Goal: Browse casually

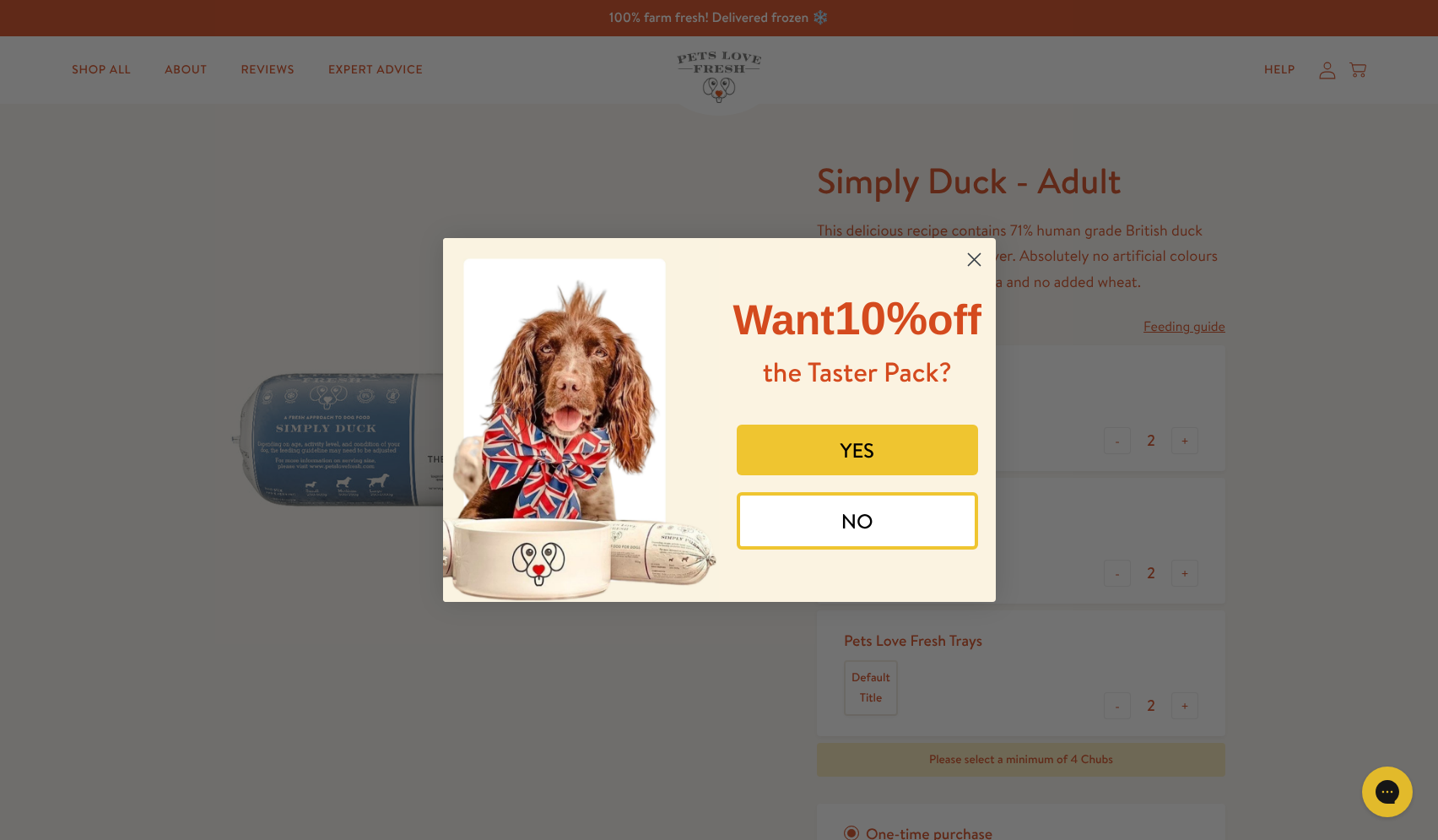
click at [969, 249] on circle "Close dialog" at bounding box center [974, 259] width 28 height 28
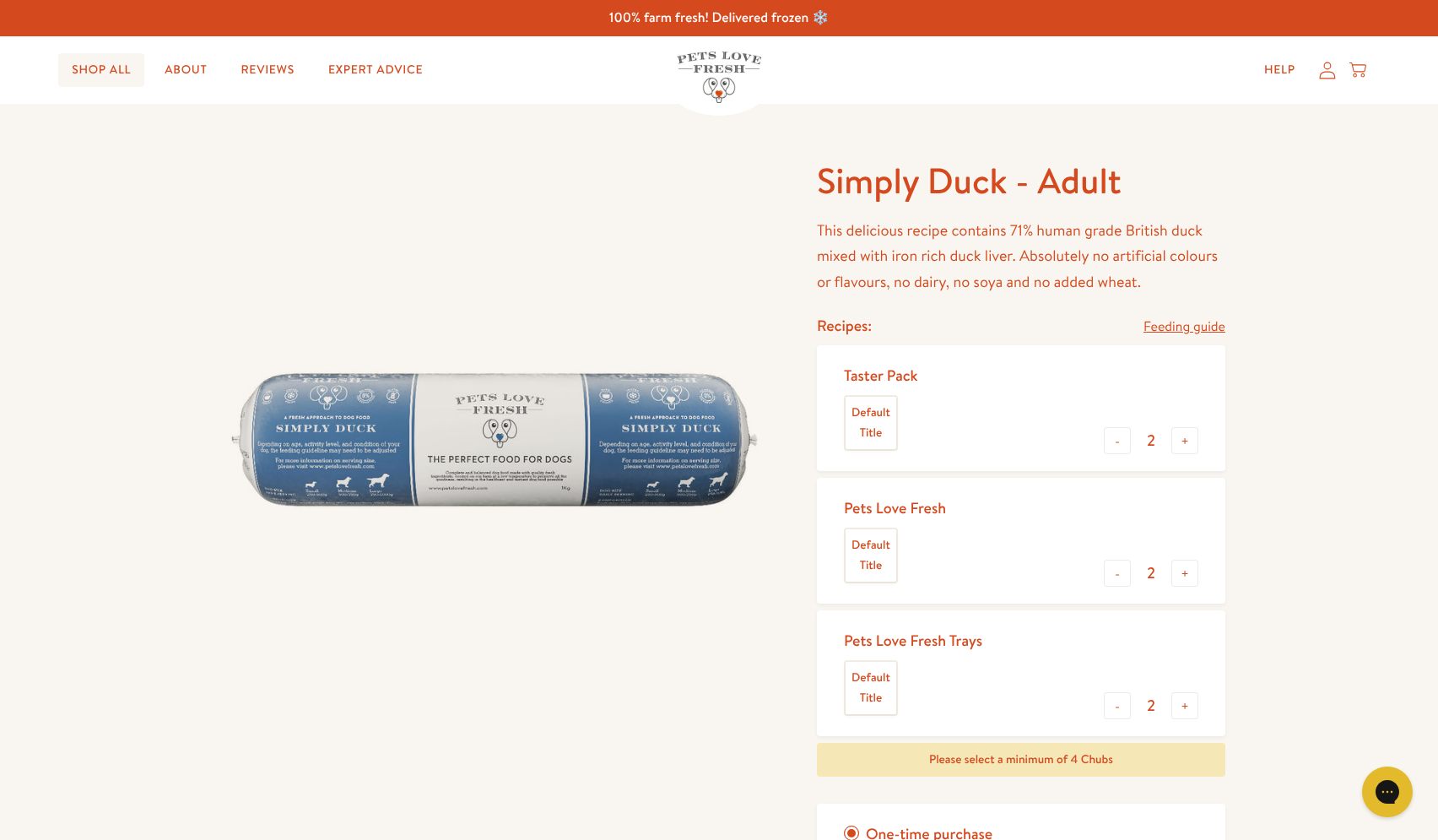
click at [82, 65] on link "Shop All" at bounding box center [101, 70] width 86 height 34
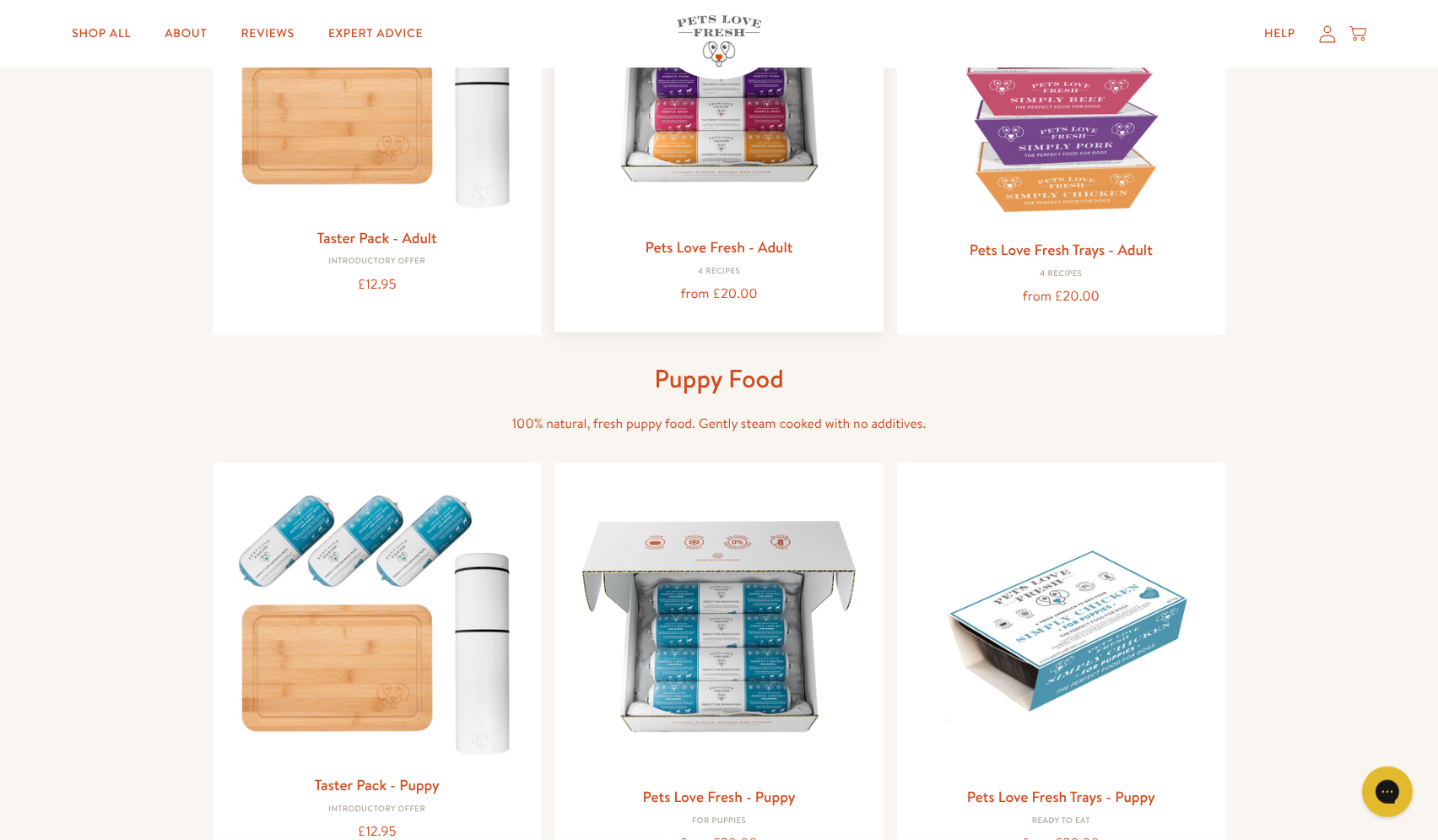
scroll to position [345, 0]
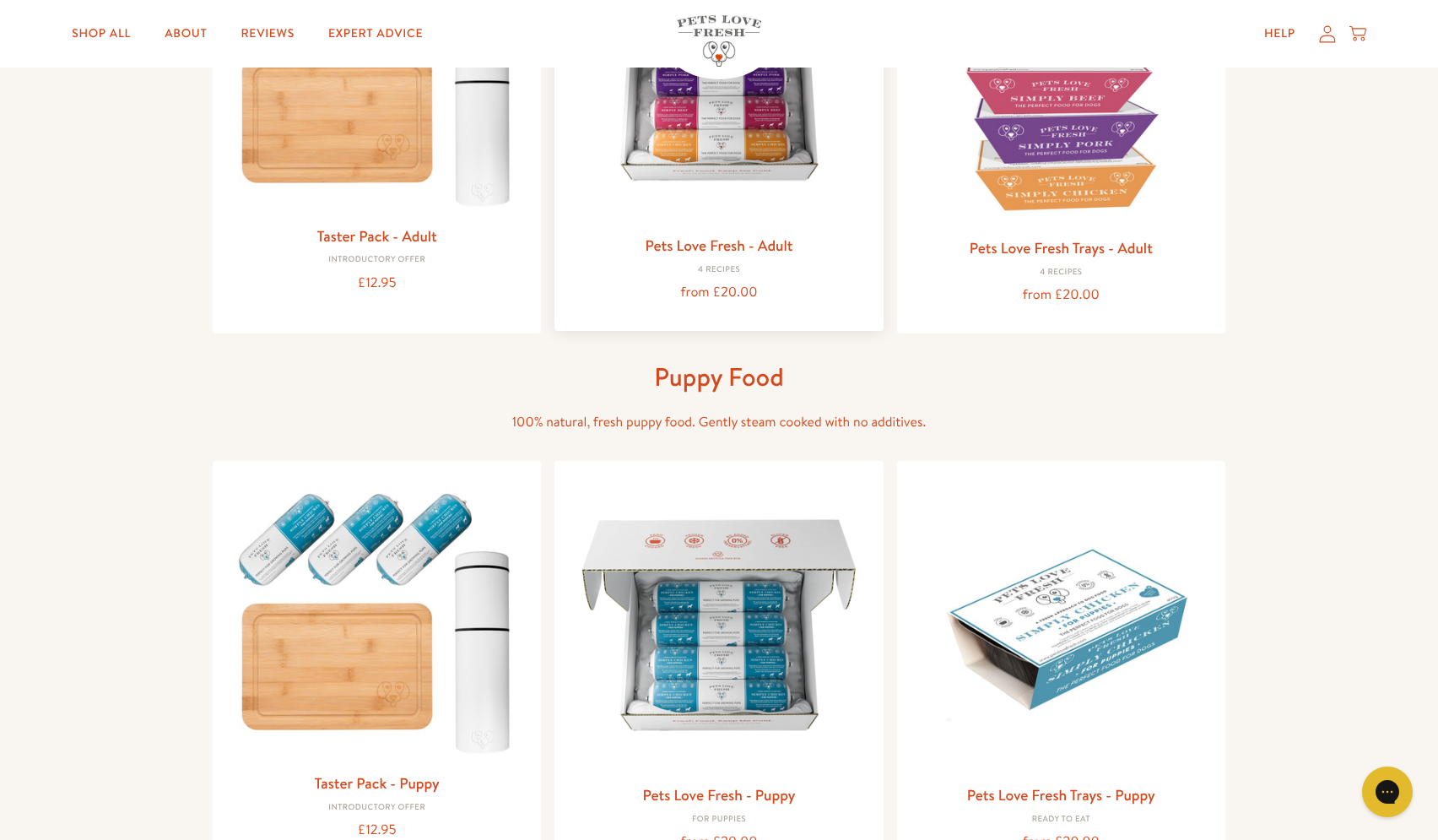
click at [730, 153] on img at bounding box center [718, 74] width 301 height 301
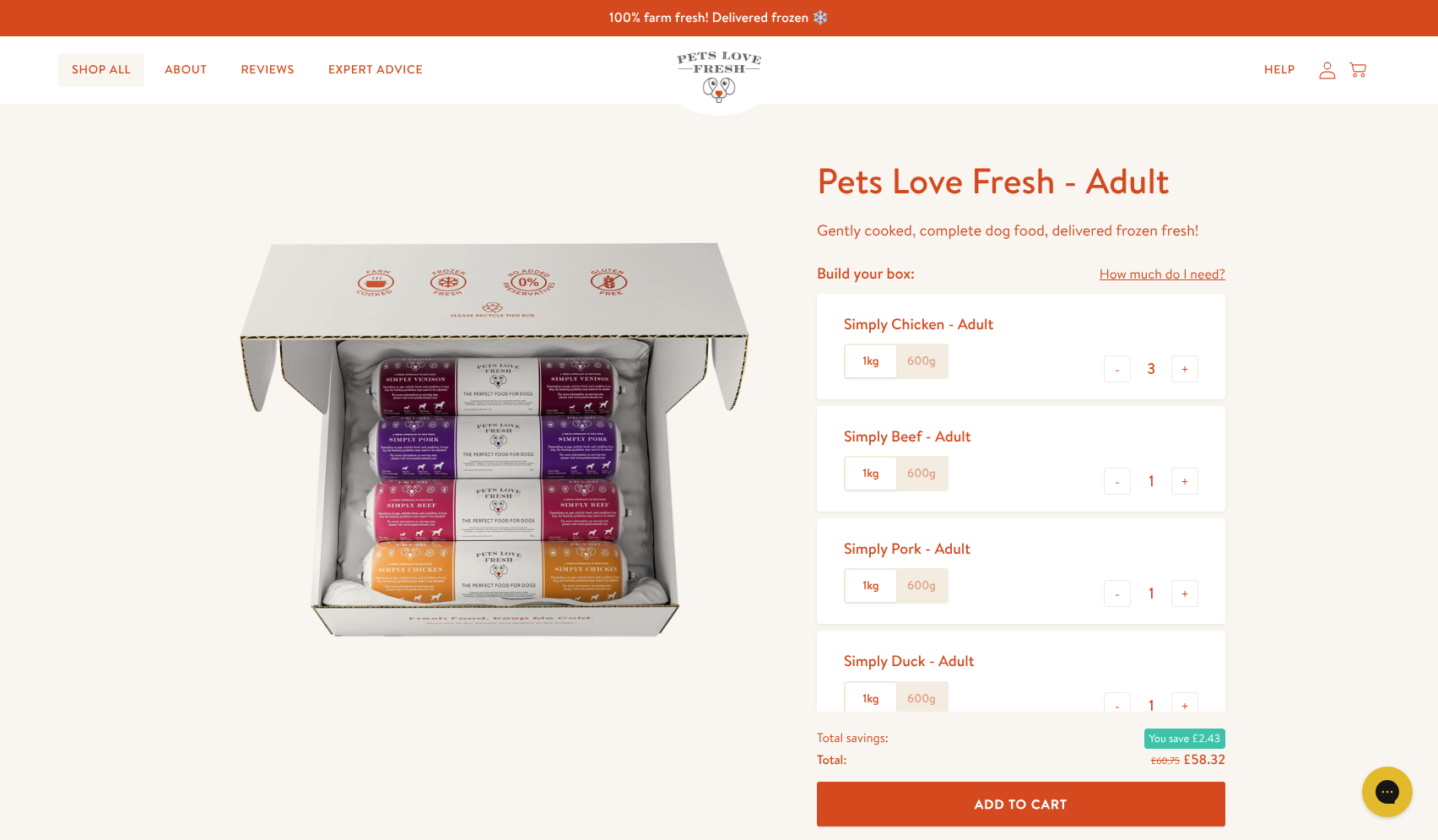
click at [134, 64] on link "Shop All" at bounding box center [101, 70] width 86 height 34
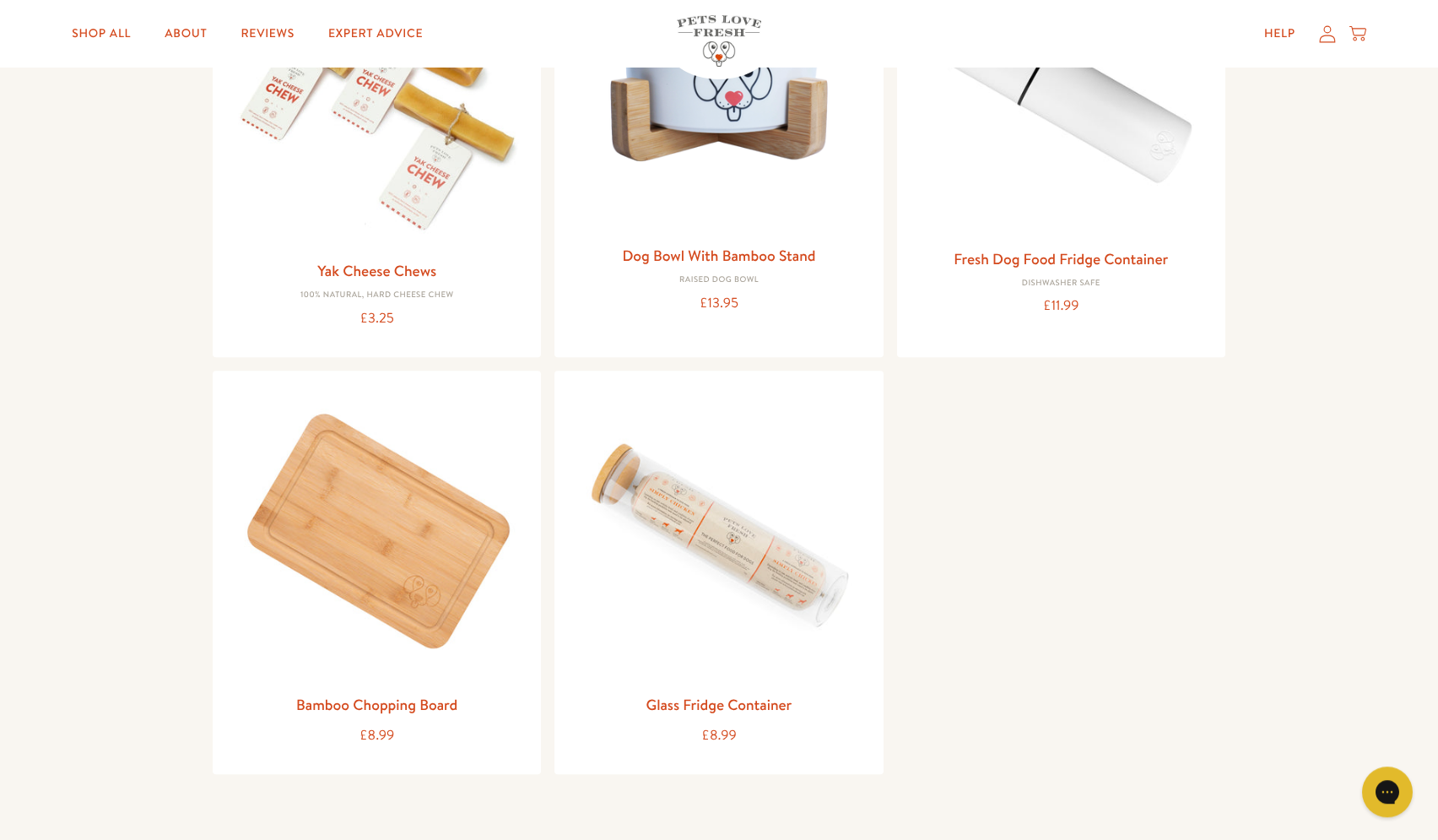
scroll to position [1980, 0]
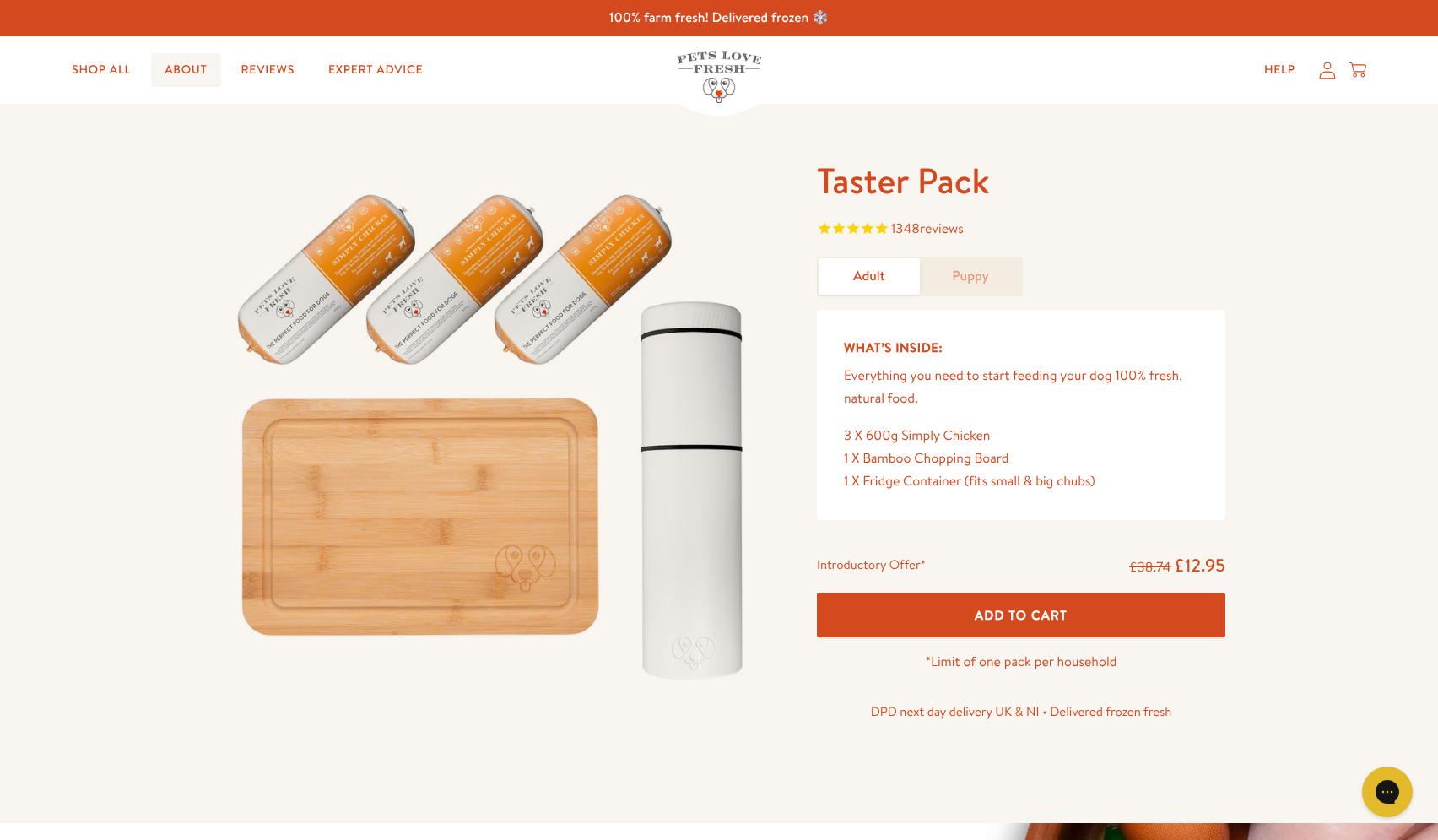
click at [184, 60] on link "About" at bounding box center [185, 70] width 69 height 34
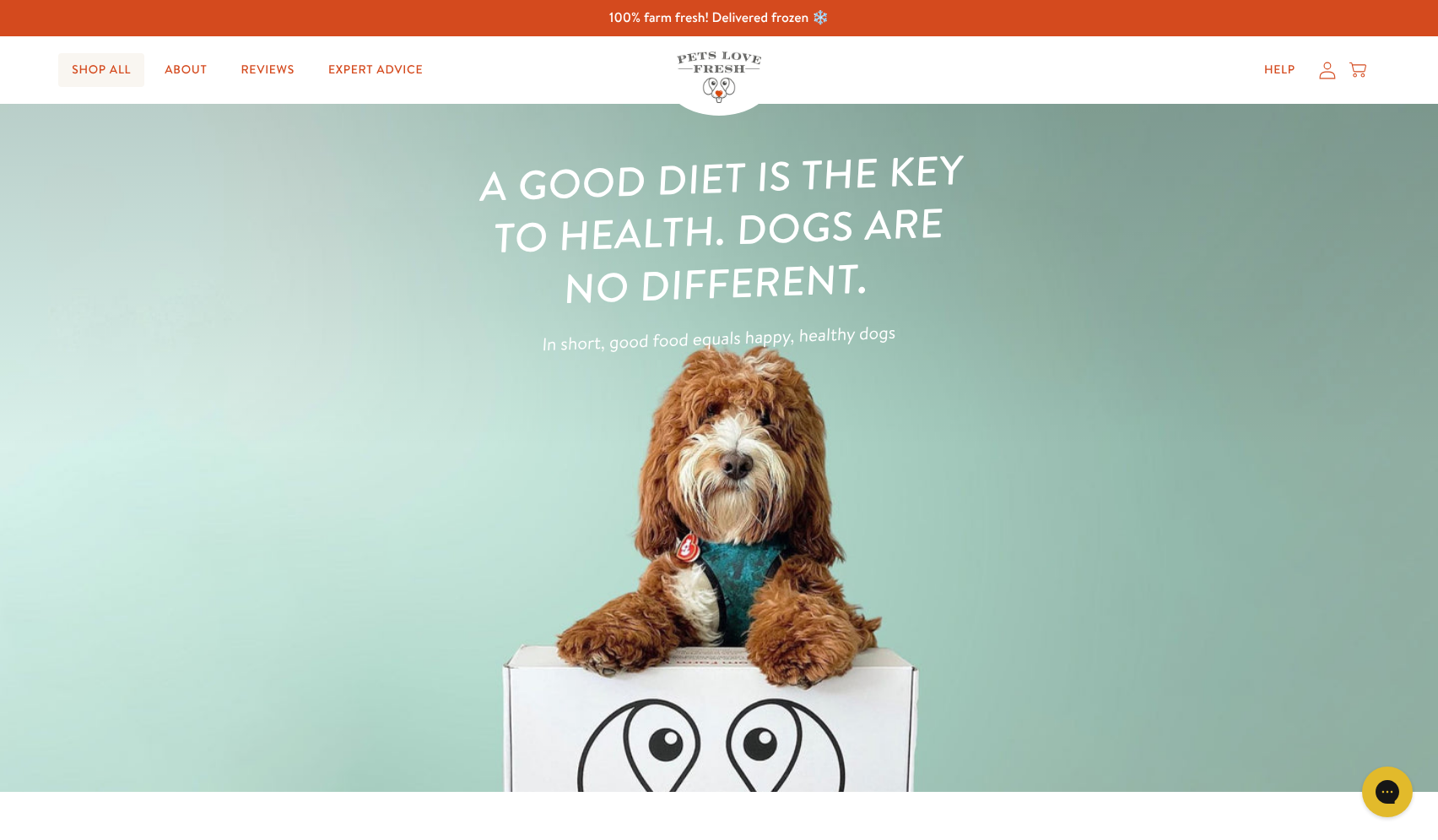
click at [110, 76] on link "Shop All" at bounding box center [101, 70] width 86 height 34
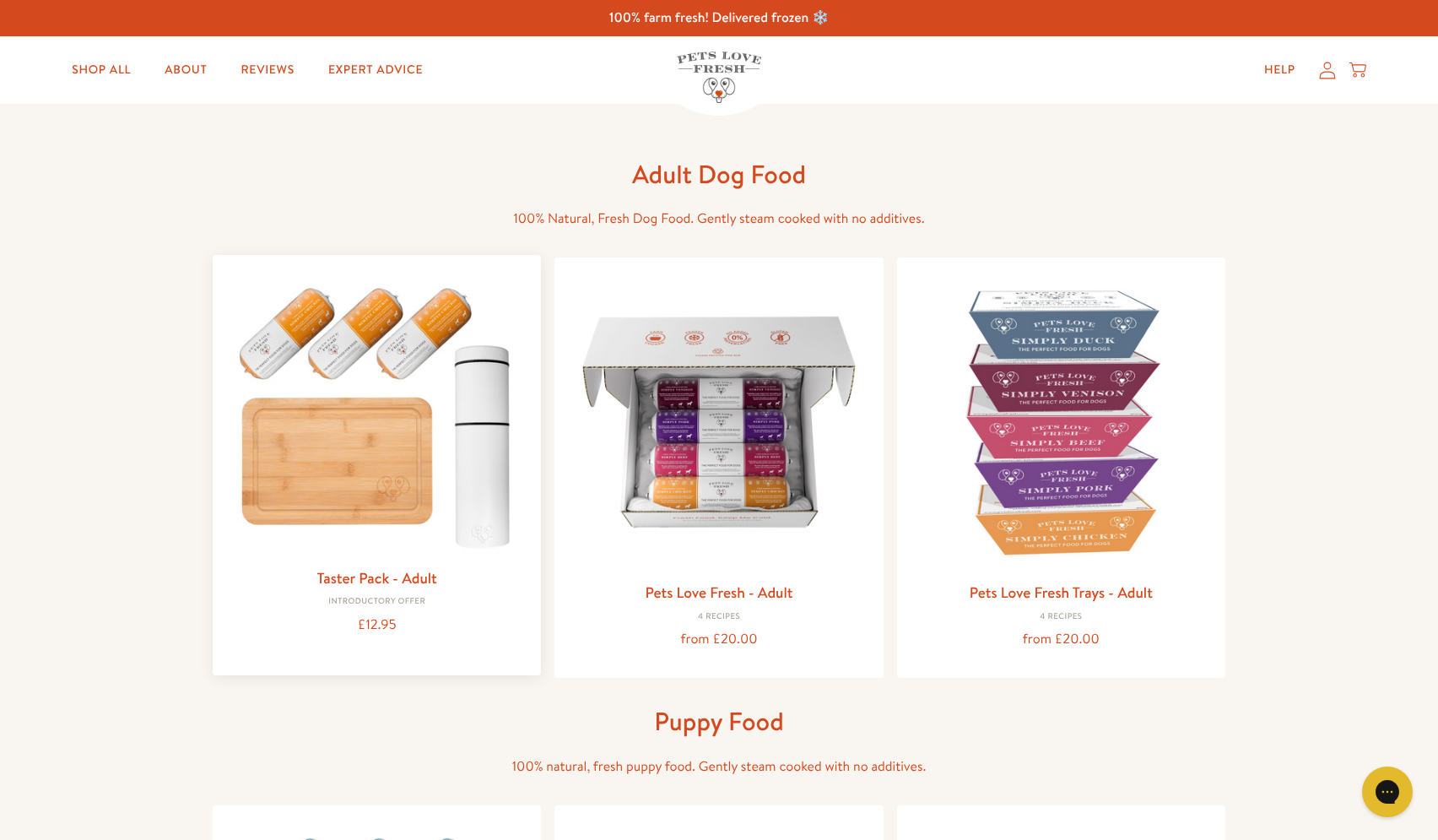
click at [388, 339] on img at bounding box center [376, 413] width 301 height 289
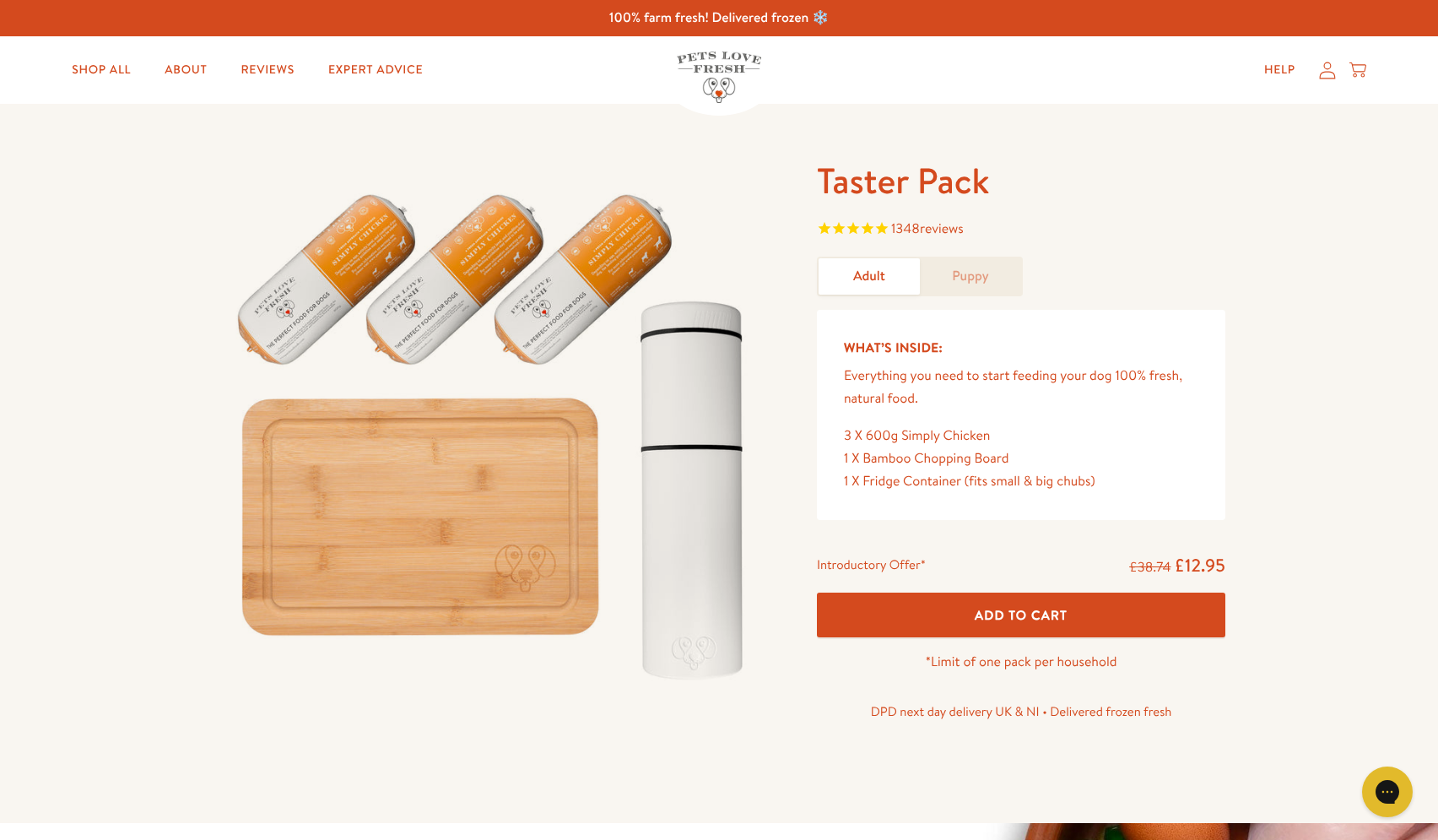
click at [577, 278] on img at bounding box center [494, 428] width 564 height 541
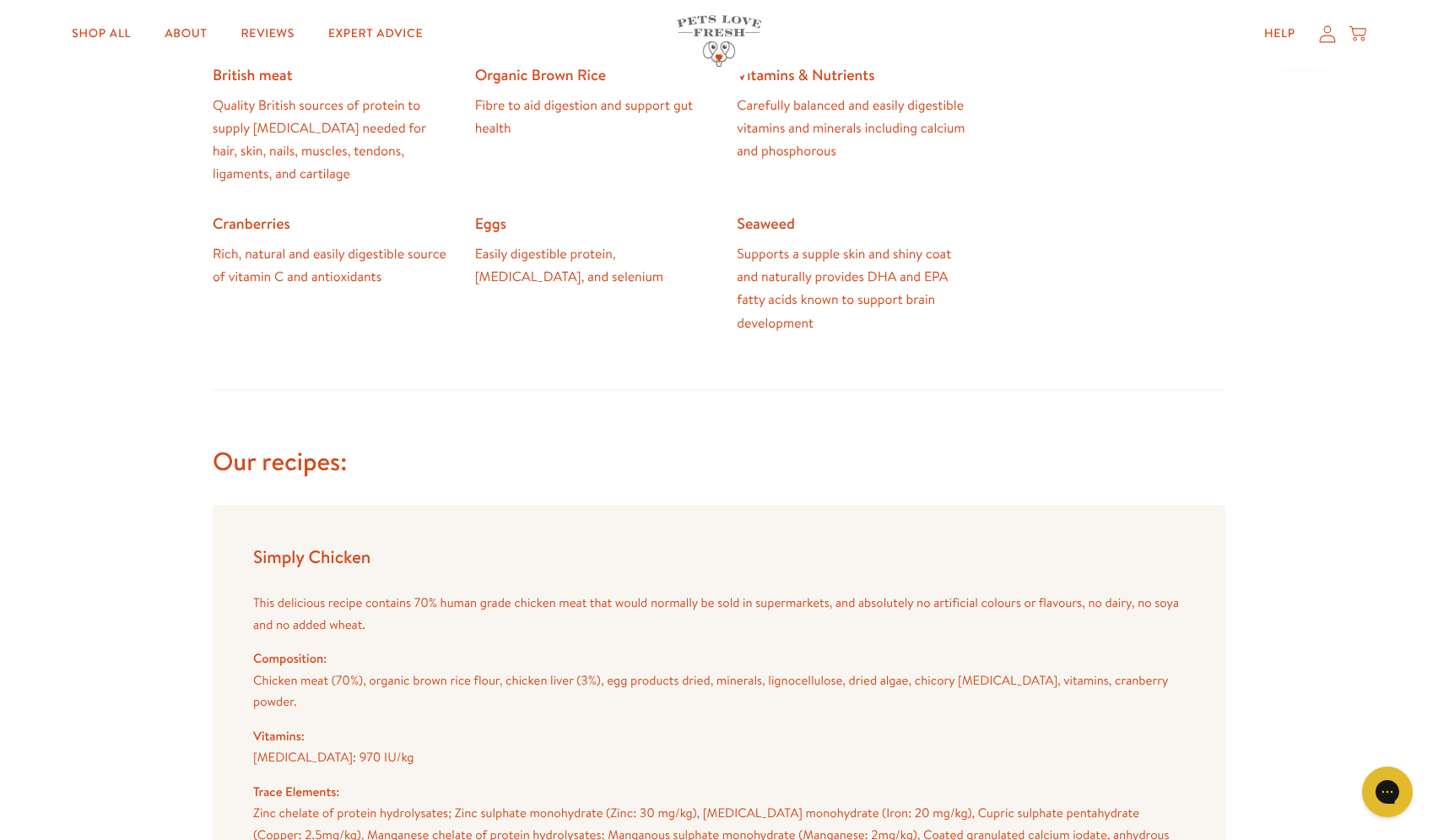
scroll to position [1205, 0]
